Goal: Navigation & Orientation: Find specific page/section

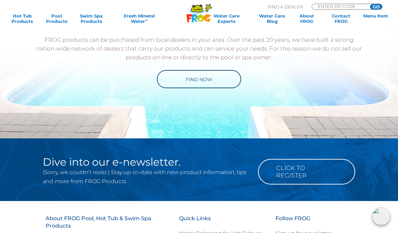
scroll to position [765, 0]
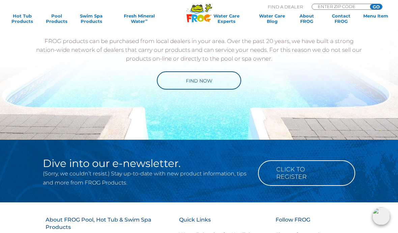
click at [205, 90] on link "Find Now" at bounding box center [199, 80] width 84 height 18
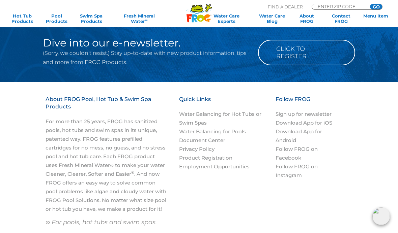
scroll to position [892, 0]
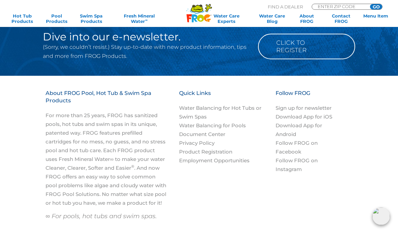
click at [281, 120] on link "Download App for iOS" at bounding box center [303, 117] width 57 height 6
click at [218, 137] on link "Document Center" at bounding box center [202, 134] width 46 height 6
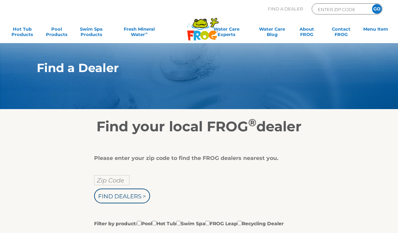
click at [111, 184] on input "Zip Code" at bounding box center [111, 180] width 35 height 10
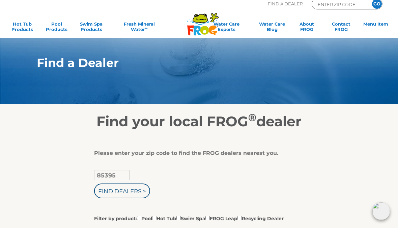
type input "85395"
click at [122, 192] on input "Find Dealers >" at bounding box center [122, 196] width 56 height 15
click at [136, 189] on input "Find Dealers >" at bounding box center [122, 196] width 56 height 15
